Goal: Complete application form: Complete application form

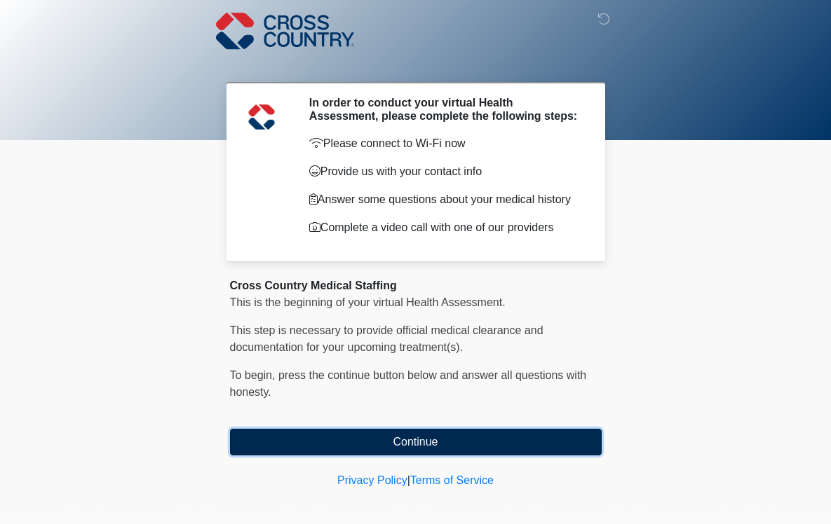
click at [411, 440] on button "Continue" at bounding box center [416, 442] width 372 height 27
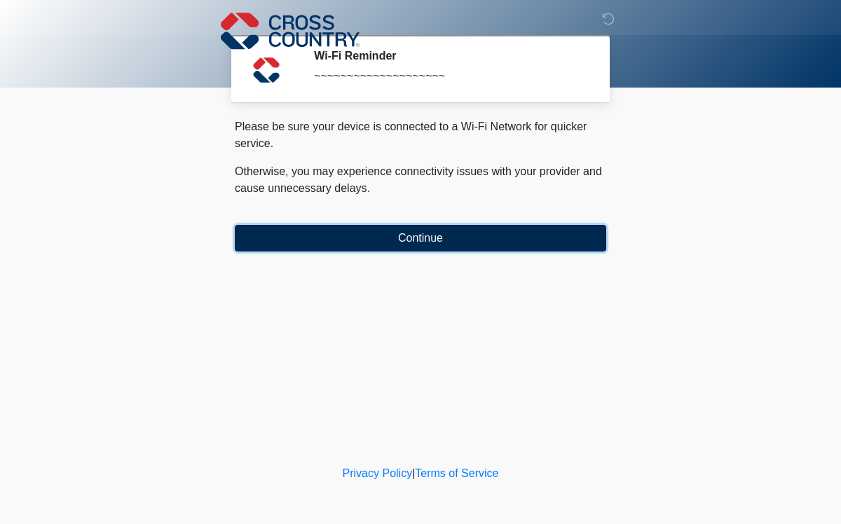
click at [403, 238] on button "Continue" at bounding box center [421, 238] width 372 height 27
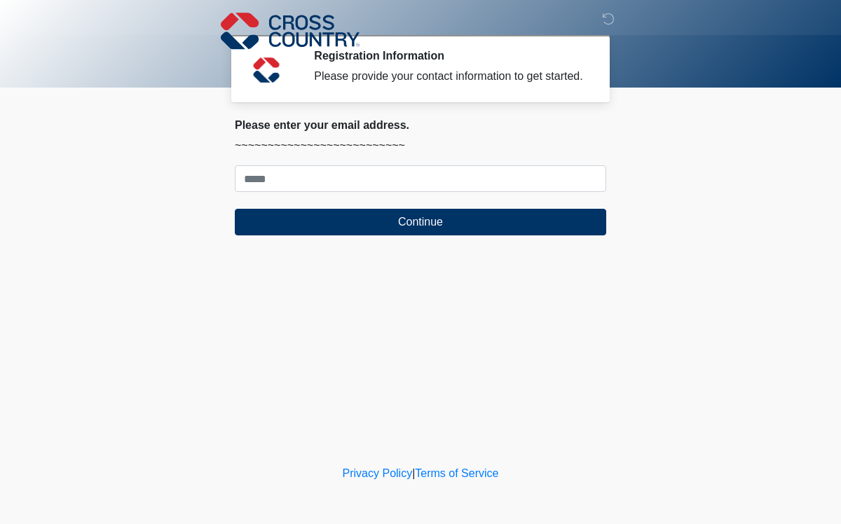
click at [407, 192] on form "Continue" at bounding box center [421, 200] width 372 height 70
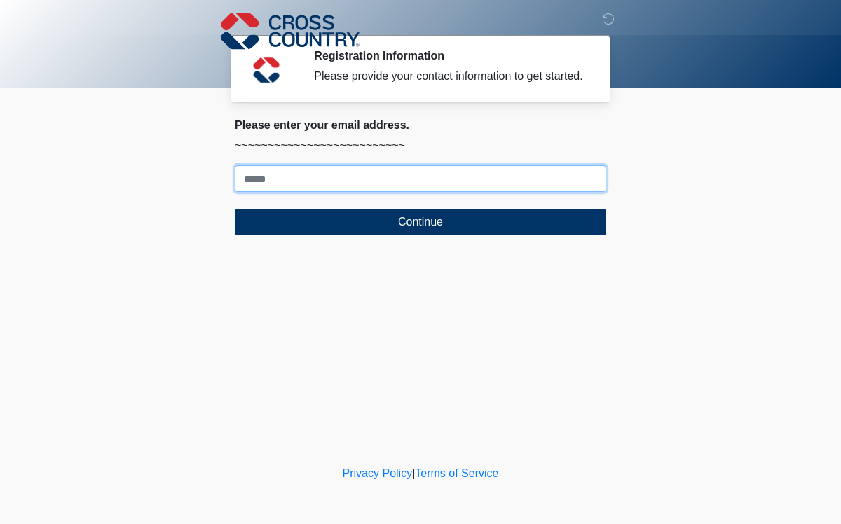
click at [409, 179] on input "Where should we email your response?" at bounding box center [421, 178] width 372 height 27
type input "**********"
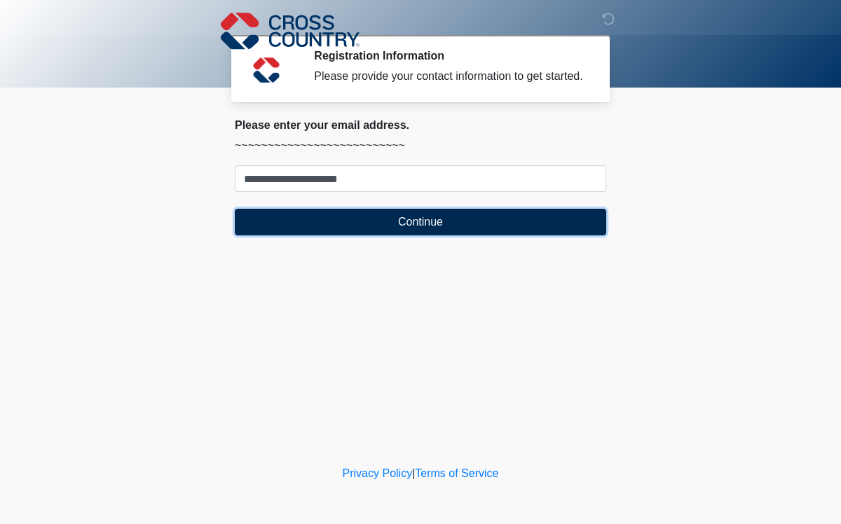
click at [368, 216] on button "Continue" at bounding box center [421, 222] width 372 height 27
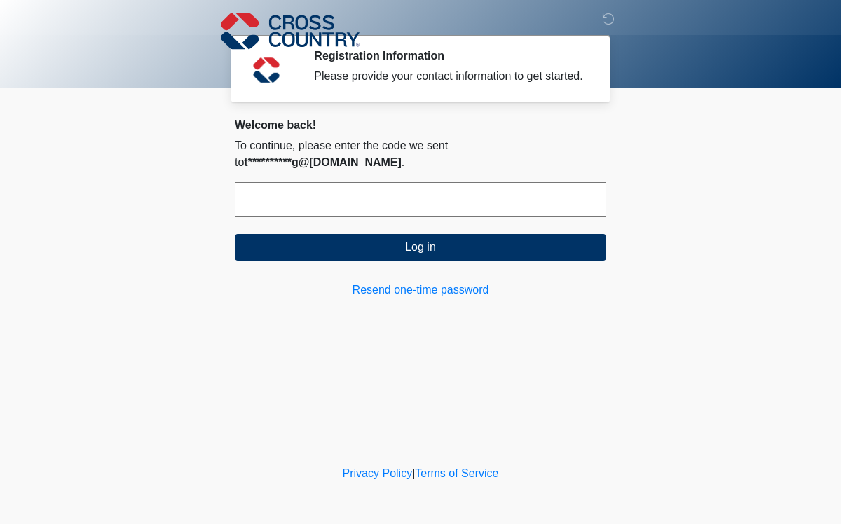
click at [372, 191] on input "text" at bounding box center [421, 199] width 372 height 35
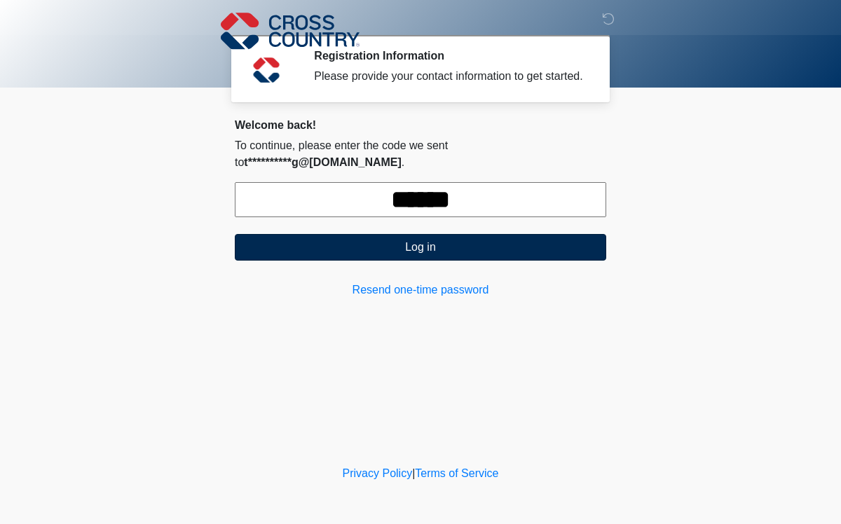
type input "******"
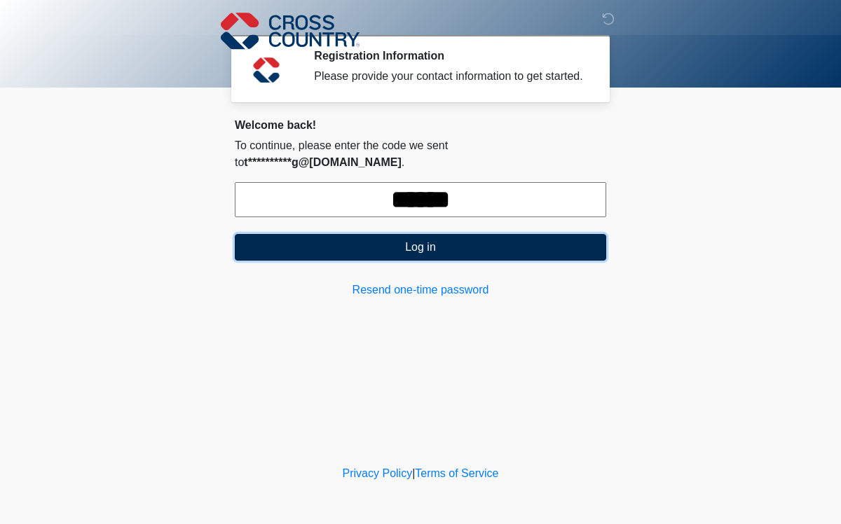
click at [363, 234] on button "Log in" at bounding box center [421, 247] width 372 height 27
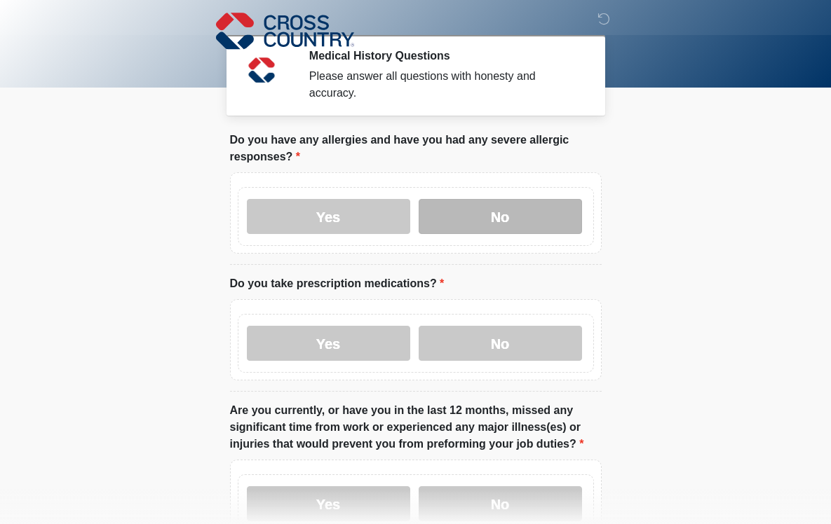
click at [472, 210] on label "No" at bounding box center [500, 216] width 163 height 35
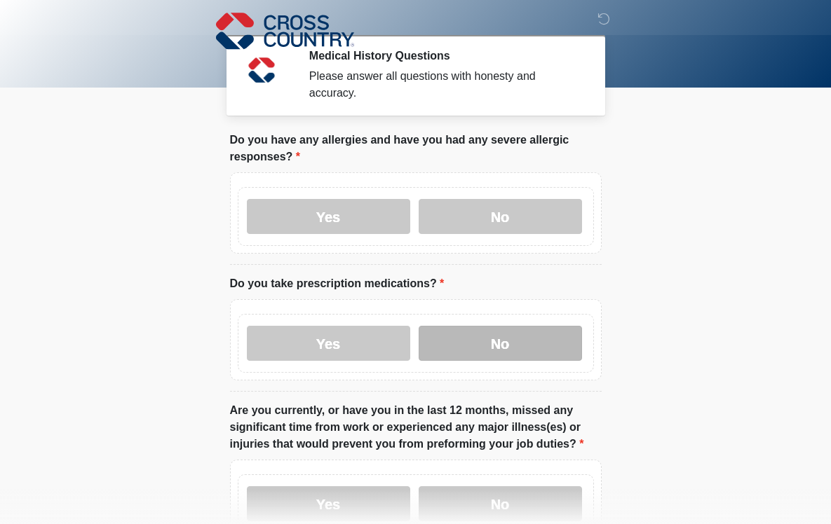
click at [490, 346] on label "No" at bounding box center [500, 343] width 163 height 35
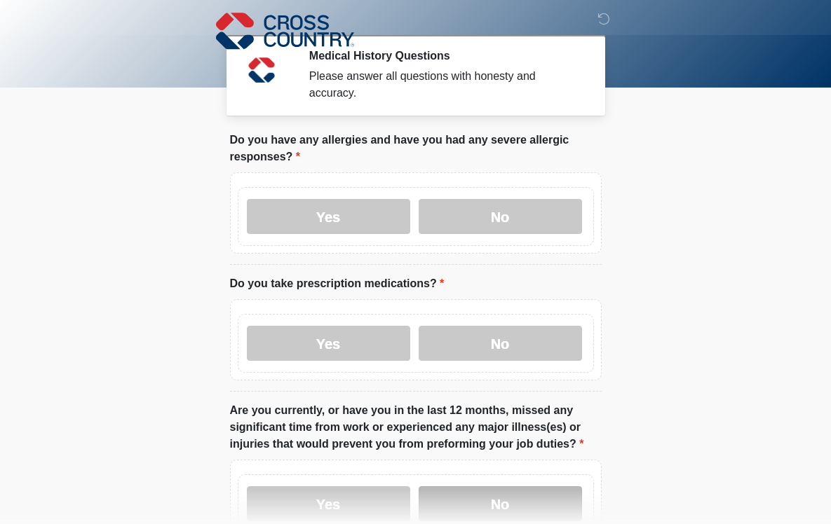
click at [512, 500] on label "No" at bounding box center [500, 504] width 163 height 35
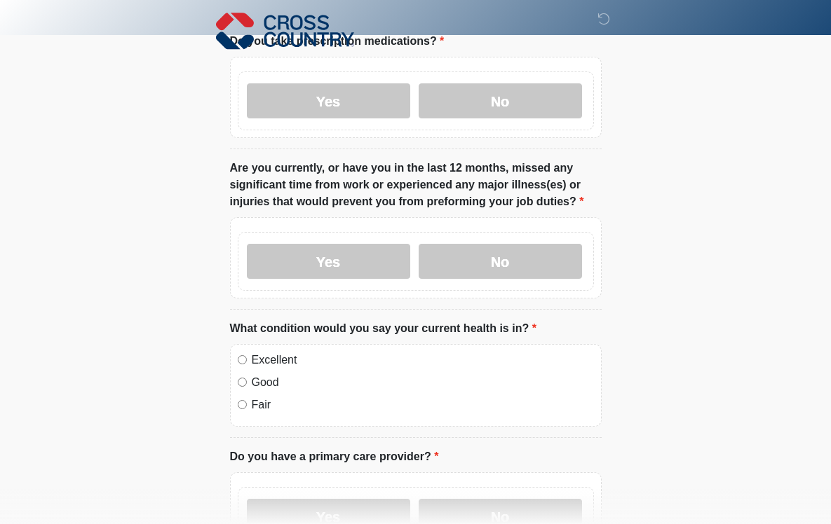
scroll to position [241, 0]
click at [264, 353] on label "Excellent" at bounding box center [423, 361] width 342 height 17
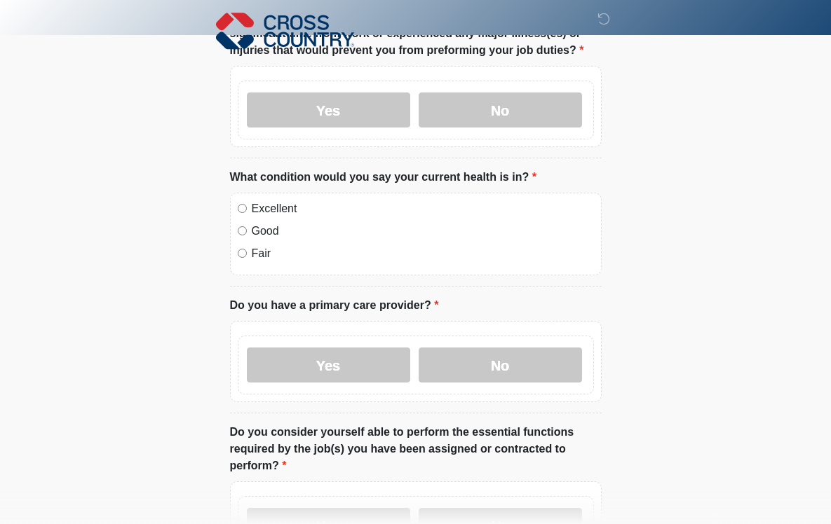
scroll to position [435, 0]
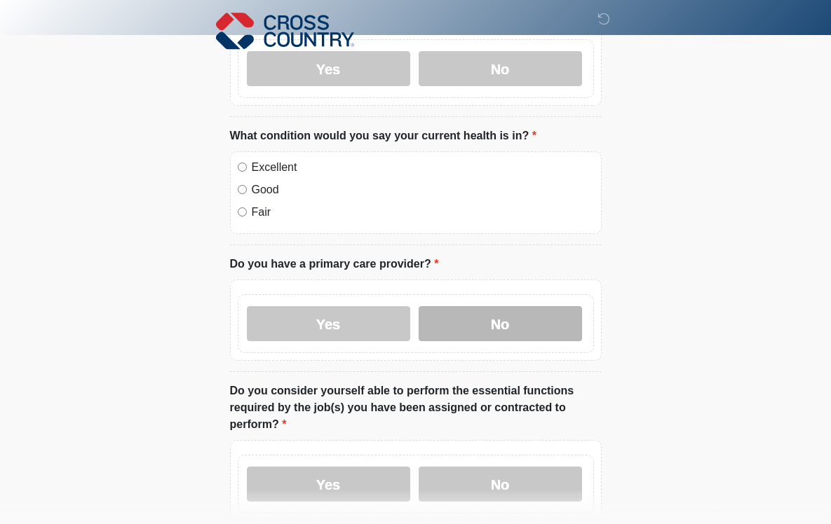
click at [523, 334] on label "No" at bounding box center [500, 323] width 163 height 35
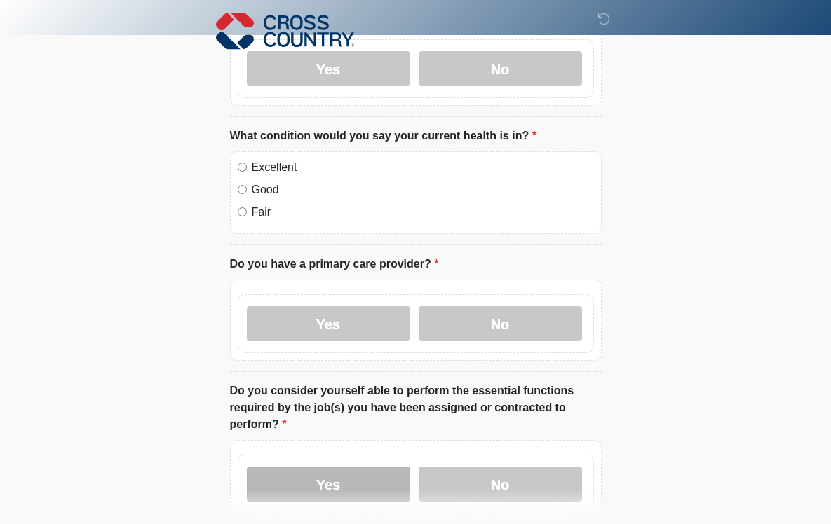
click at [343, 492] on label "Yes" at bounding box center [328, 484] width 163 height 35
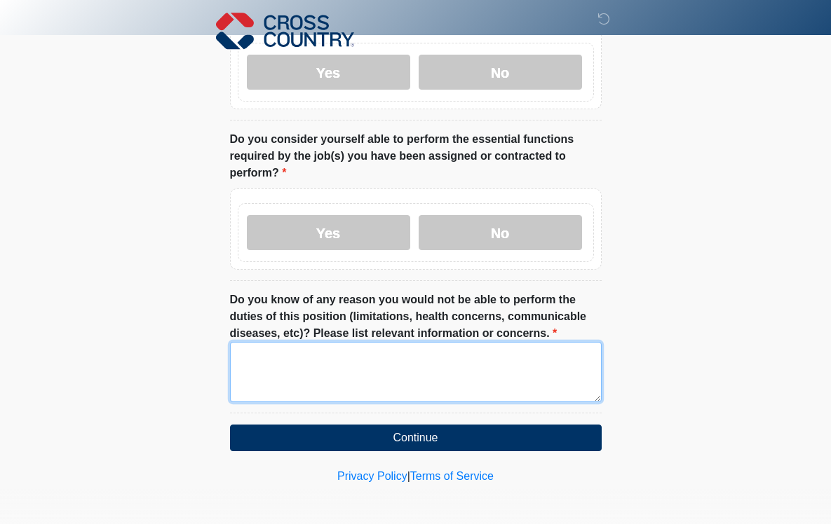
click at [529, 381] on textarea "Do you know of any reason you would not be able to perform the duties of this p…" at bounding box center [416, 372] width 372 height 60
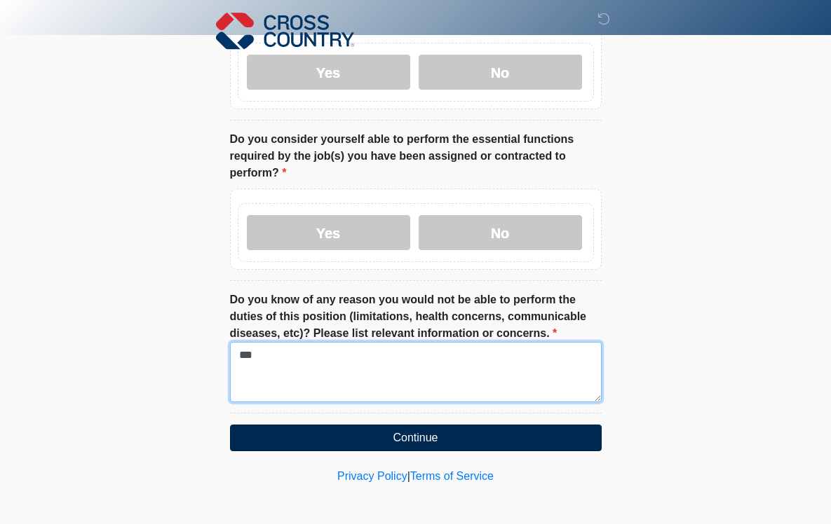
type textarea "***"
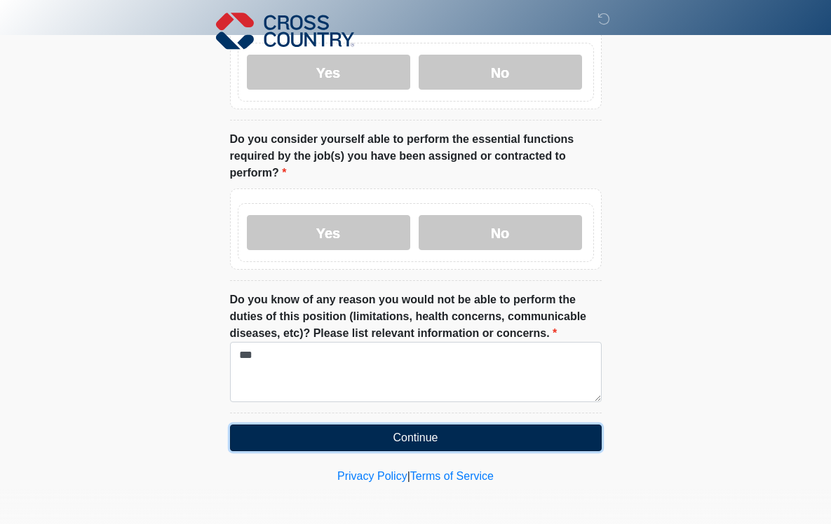
click at [509, 444] on button "Continue" at bounding box center [416, 438] width 372 height 27
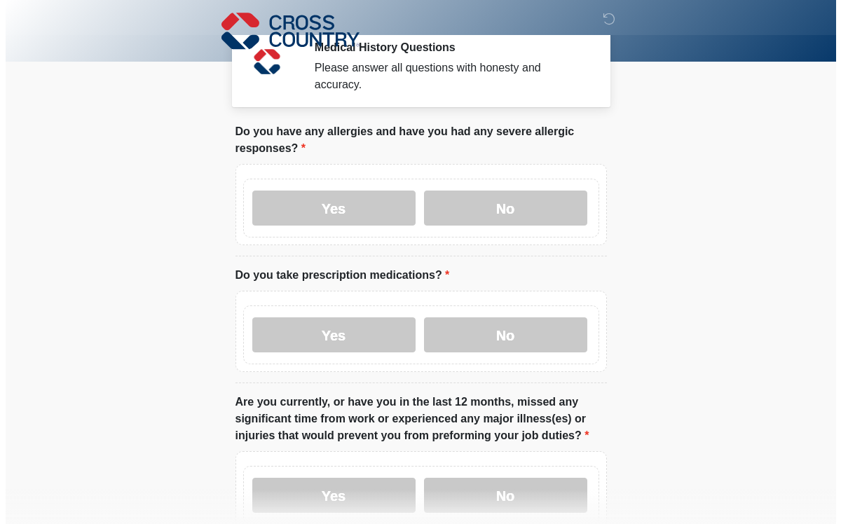
scroll to position [0, 0]
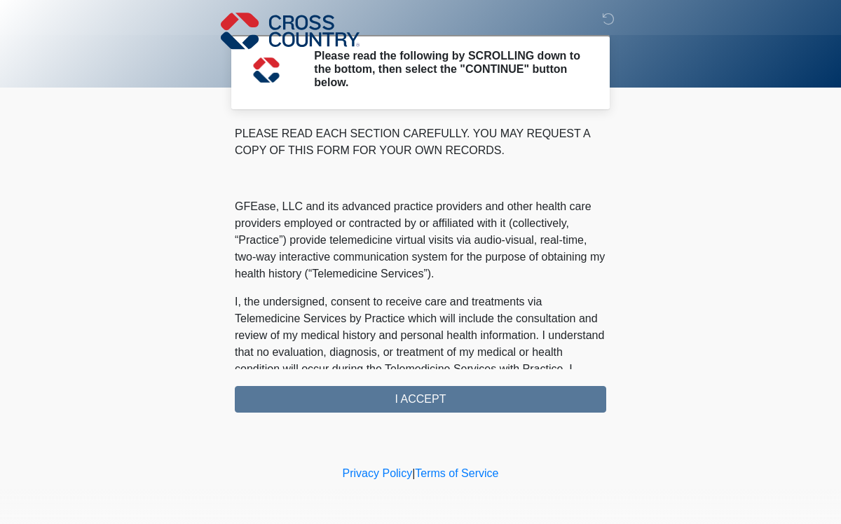
click at [411, 405] on div "PLEASE READ EACH SECTION CAREFULLY. YOU MAY REQUEST A COPY OF THIS FORM FOR YOU…" at bounding box center [421, 268] width 372 height 287
click at [411, 398] on div "PLEASE READ EACH SECTION CAREFULLY. YOU MAY REQUEST A COPY OF THIS FORM FOR YOU…" at bounding box center [421, 268] width 372 height 287
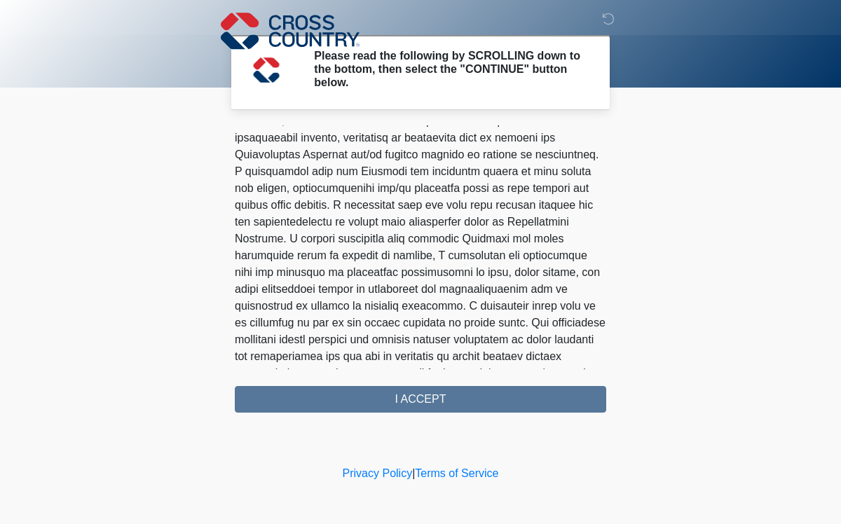
scroll to position [861, 0]
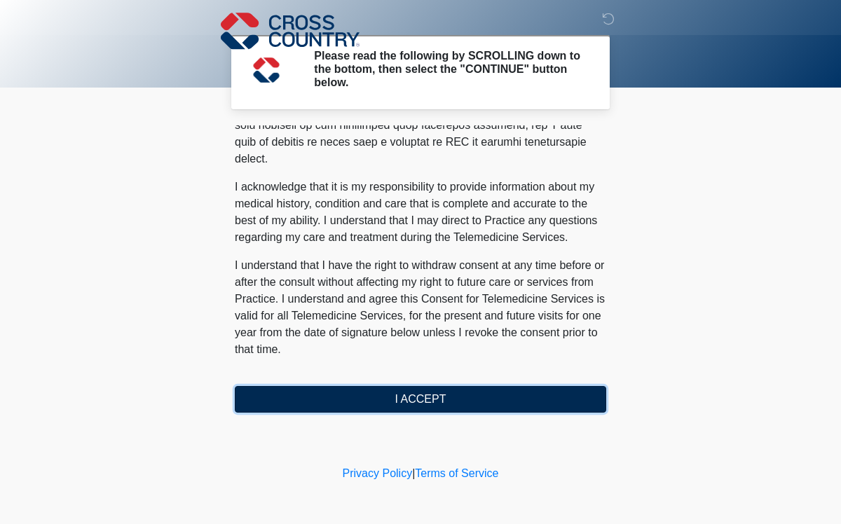
click at [531, 399] on button "I ACCEPT" at bounding box center [421, 399] width 372 height 27
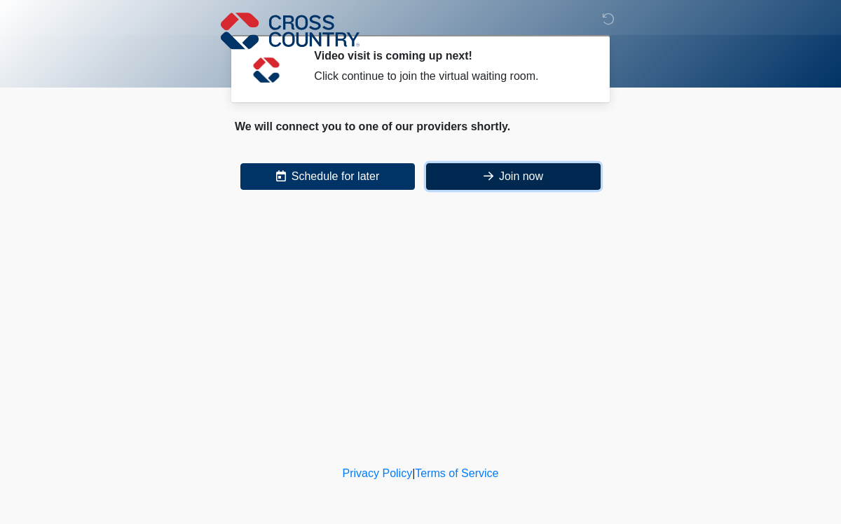
click at [510, 179] on button "Join now" at bounding box center [513, 176] width 175 height 27
